Goal: Find specific page/section: Find specific page/section

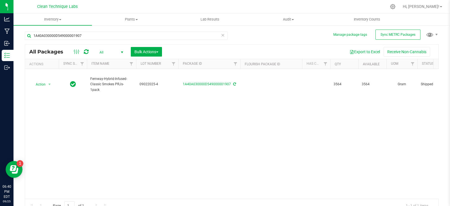
click at [221, 33] on icon at bounding box center [223, 34] width 4 height 7
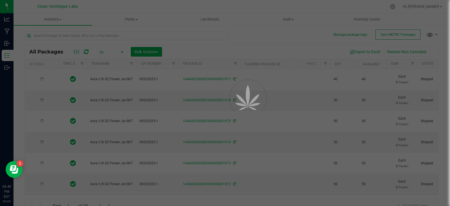
click at [60, 18] on div at bounding box center [225, 103] width 450 height 206
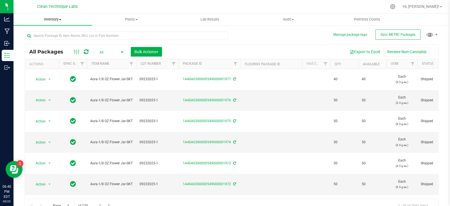
click at [59, 19] on span "Inventory" at bounding box center [52, 19] width 78 height 5
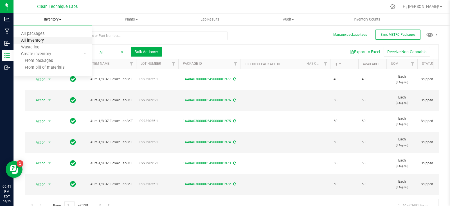
click at [46, 40] on span "All inventory" at bounding box center [32, 40] width 38 height 5
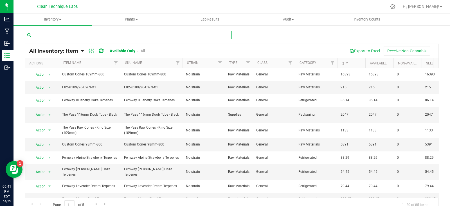
click at [66, 35] on input "text" at bounding box center [128, 35] width 207 height 8
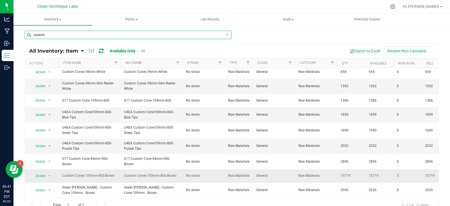
scroll to position [5, 0]
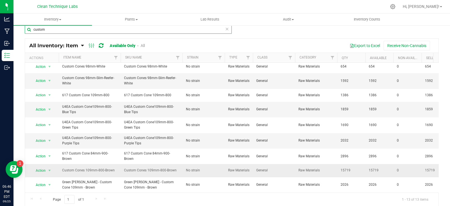
type input "custom"
